Goal: Use online tool/utility

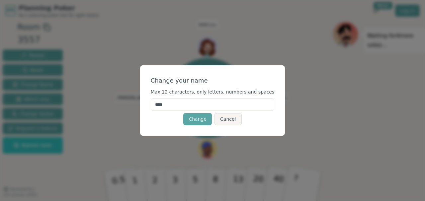
click at [208, 109] on input "****" at bounding box center [213, 105] width 124 height 12
type input "*"
type input "****"
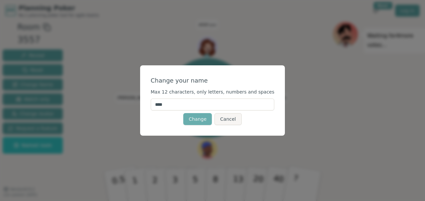
click at [201, 122] on button "Change" at bounding box center [197, 119] width 29 height 12
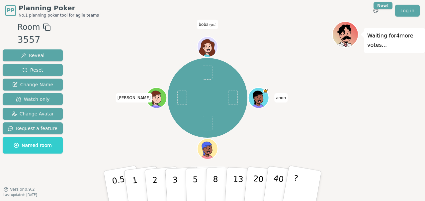
scroll to position [3, 0]
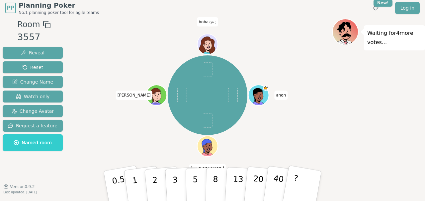
click at [208, 20] on span "boba (you)" at bounding box center [207, 21] width 21 height 9
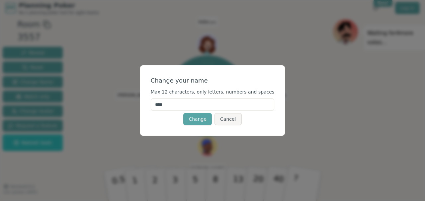
click at [187, 110] on input "****" at bounding box center [213, 105] width 124 height 12
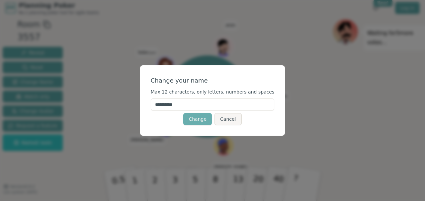
type input "*********"
click at [200, 120] on button "Change" at bounding box center [197, 119] width 29 height 12
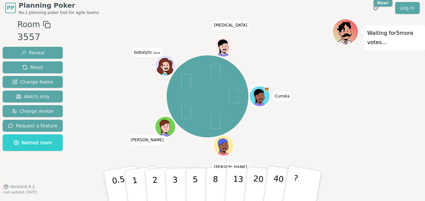
click at [140, 52] on span "bobalytic (you)" at bounding box center [147, 52] width 30 height 9
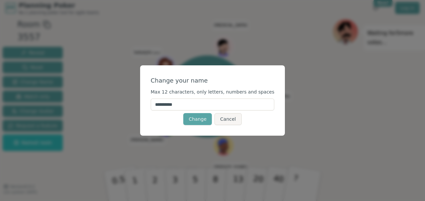
click at [178, 103] on input "*********" at bounding box center [213, 105] width 124 height 12
type input "*****"
click at [200, 119] on button "Change" at bounding box center [197, 119] width 29 height 12
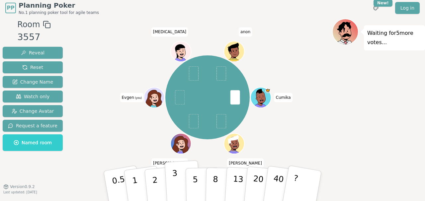
click at [170, 177] on button "3" at bounding box center [183, 186] width 36 height 52
click at [142, 177] on button "1" at bounding box center [142, 186] width 39 height 54
click at [177, 190] on p "3" at bounding box center [175, 187] width 7 height 36
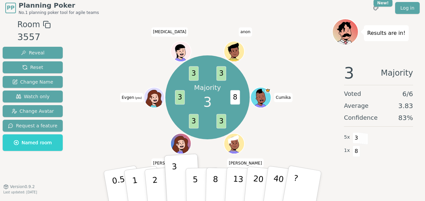
click at [348, 29] on icon at bounding box center [346, 30] width 20 height 3
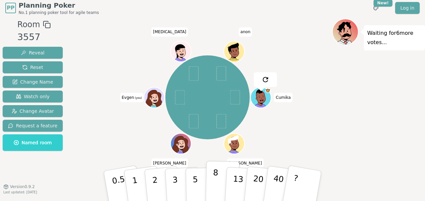
click at [216, 177] on p "8" at bounding box center [215, 186] width 6 height 36
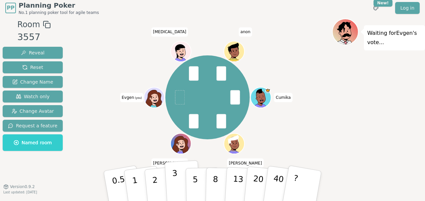
click at [174, 181] on p "3" at bounding box center [175, 187] width 7 height 36
click at [181, 179] on button "3" at bounding box center [183, 186] width 36 height 52
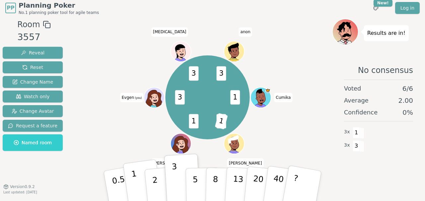
click at [138, 175] on button "1" at bounding box center [142, 186] width 39 height 54
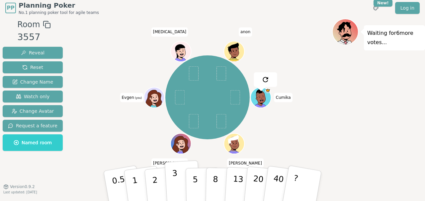
click at [181, 189] on button "3" at bounding box center [183, 186] width 36 height 52
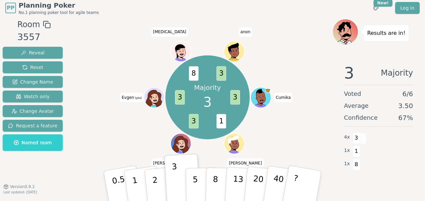
click at [141, 137] on div "Majority 3 3 1 3 3 8 3 Cumika [PERSON_NAME] (you) [MEDICAL_DATA][PERSON_NAME]" at bounding box center [207, 98] width 249 height 134
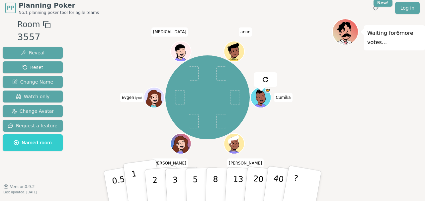
click at [142, 185] on button "1" at bounding box center [142, 186] width 39 height 54
click at [181, 96] on span at bounding box center [180, 97] width 10 height 15
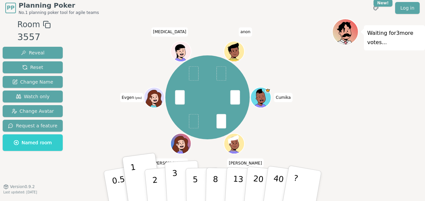
click at [173, 177] on p "3" at bounding box center [175, 187] width 7 height 36
click at [180, 177] on button "3" at bounding box center [183, 186] width 36 height 52
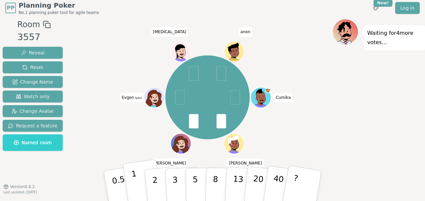
click at [137, 177] on button "1" at bounding box center [142, 186] width 39 height 54
click at [135, 189] on p "1" at bounding box center [136, 187] width 10 height 36
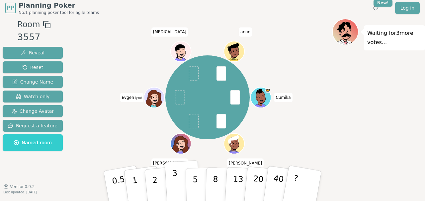
click at [180, 185] on button "3" at bounding box center [183, 186] width 36 height 52
click at [221, 181] on button "8" at bounding box center [222, 186] width 34 height 50
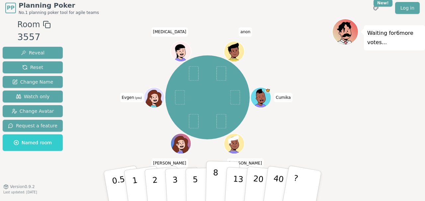
click at [219, 178] on button "8" at bounding box center [222, 186] width 34 height 50
click at [212, 181] on button "8" at bounding box center [222, 186] width 34 height 50
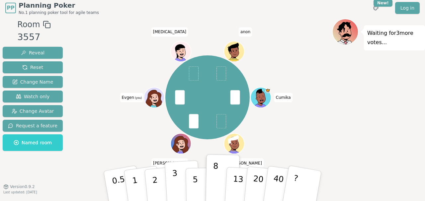
click at [183, 187] on button "3" at bounding box center [183, 186] width 36 height 52
